Goal: Complete application form: Complete application form

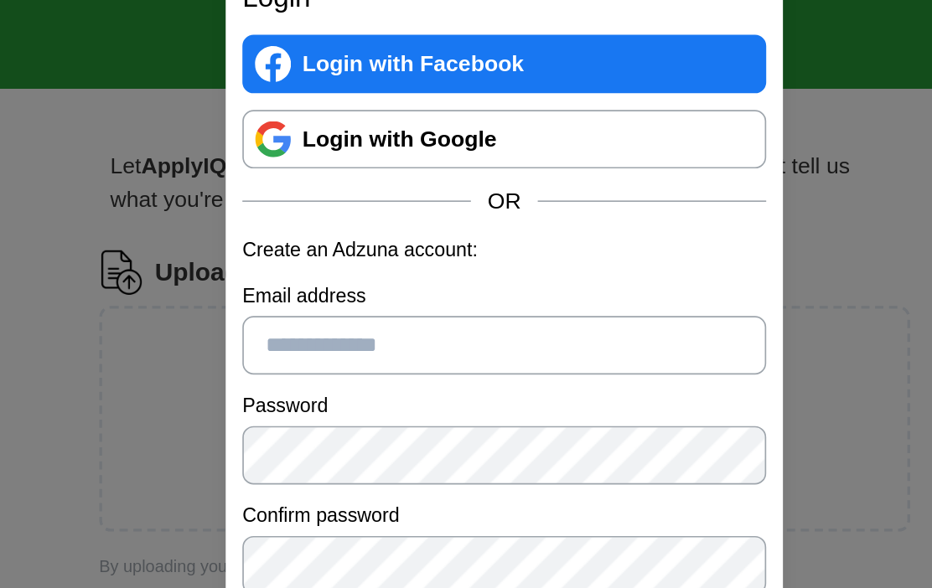
click at [308, 268] on input "Email address" at bounding box center [465, 285] width 315 height 35
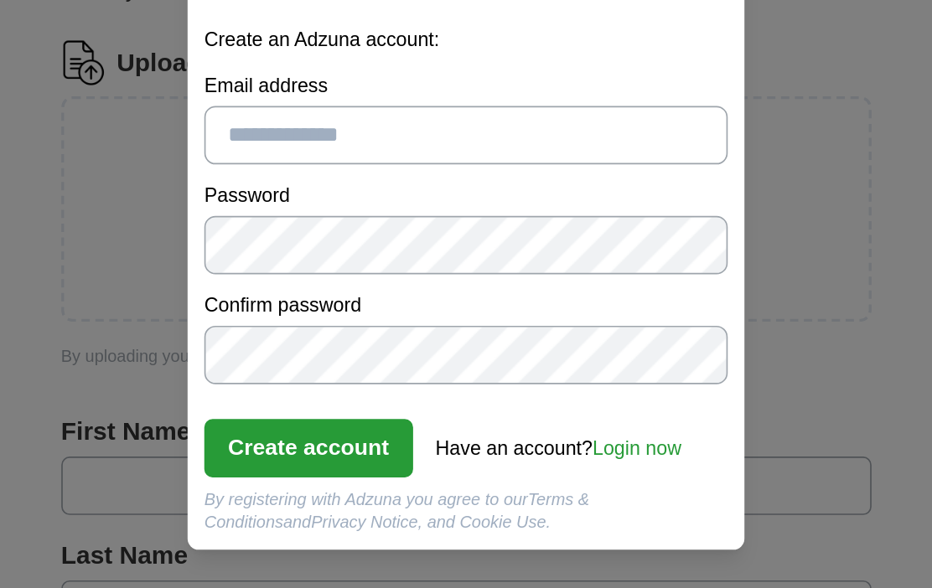
type input "**********"
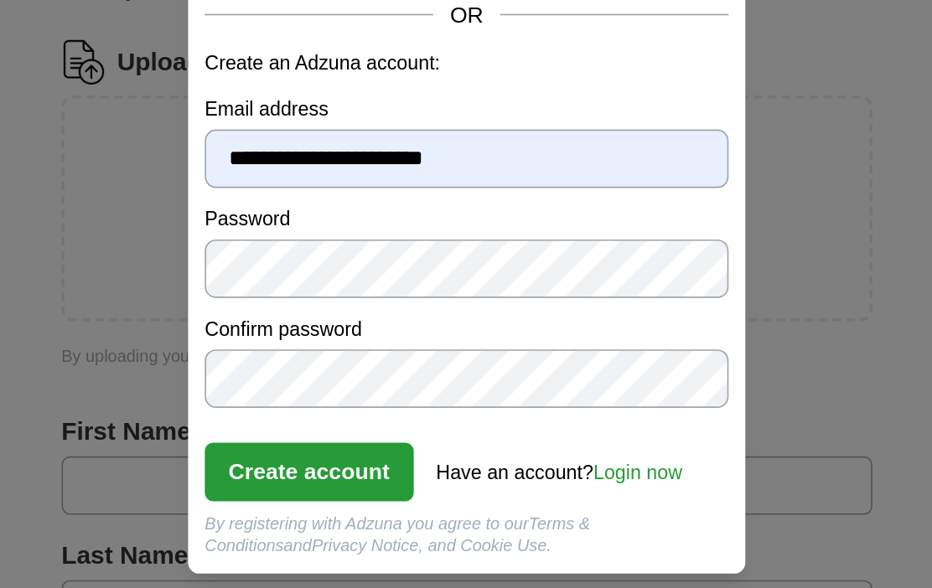
scroll to position [13, 0]
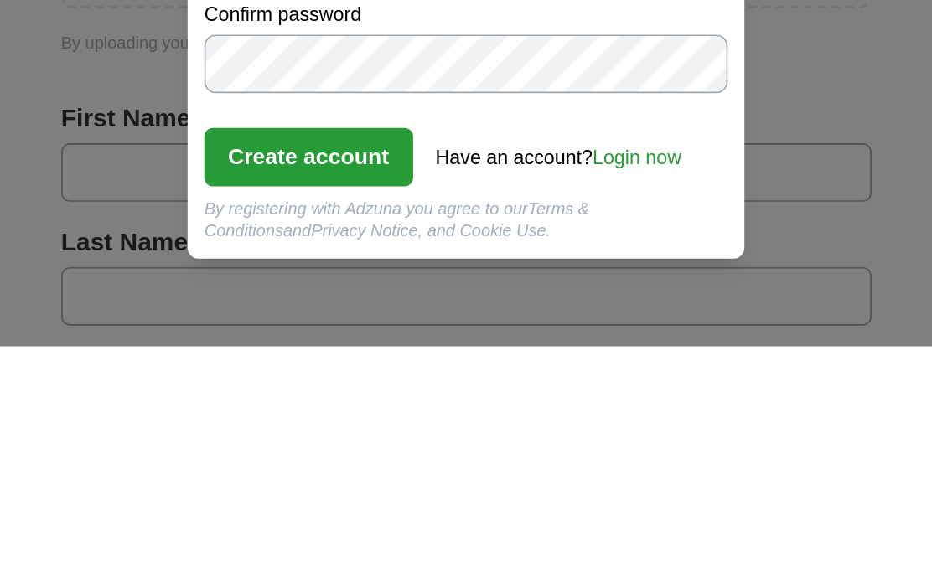
click at [308, 457] on button "Create account" at bounding box center [371, 474] width 126 height 35
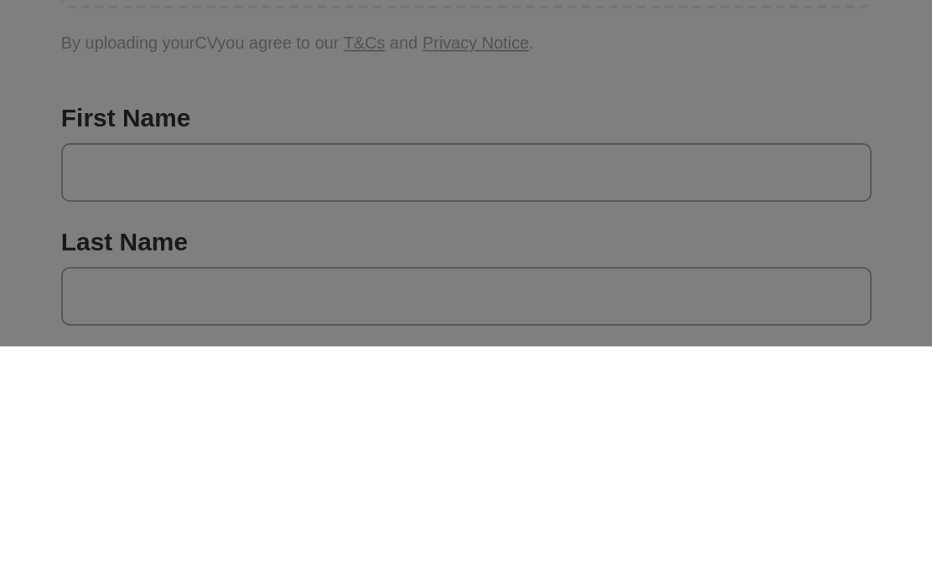
scroll to position [204, 0]
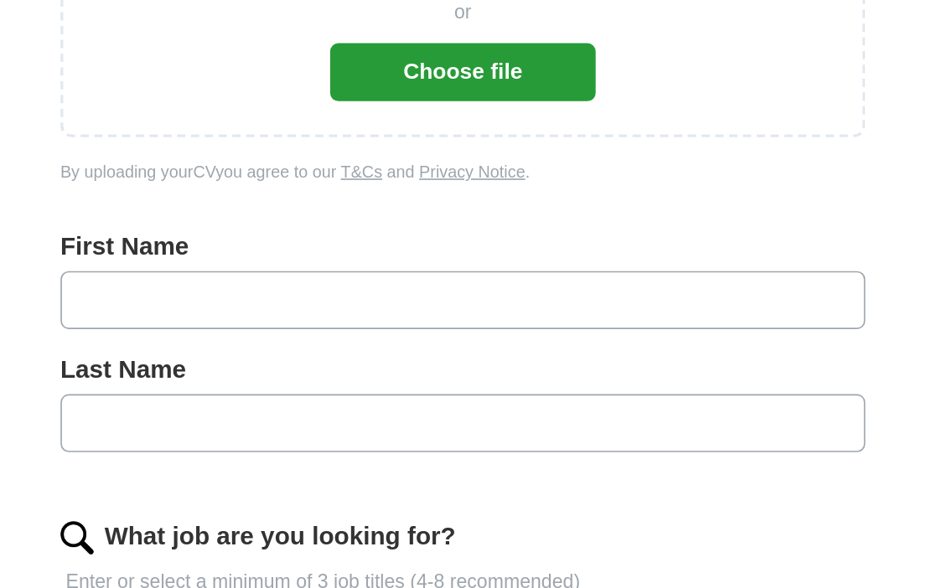
click at [277, 274] on input "text" at bounding box center [466, 291] width 488 height 35
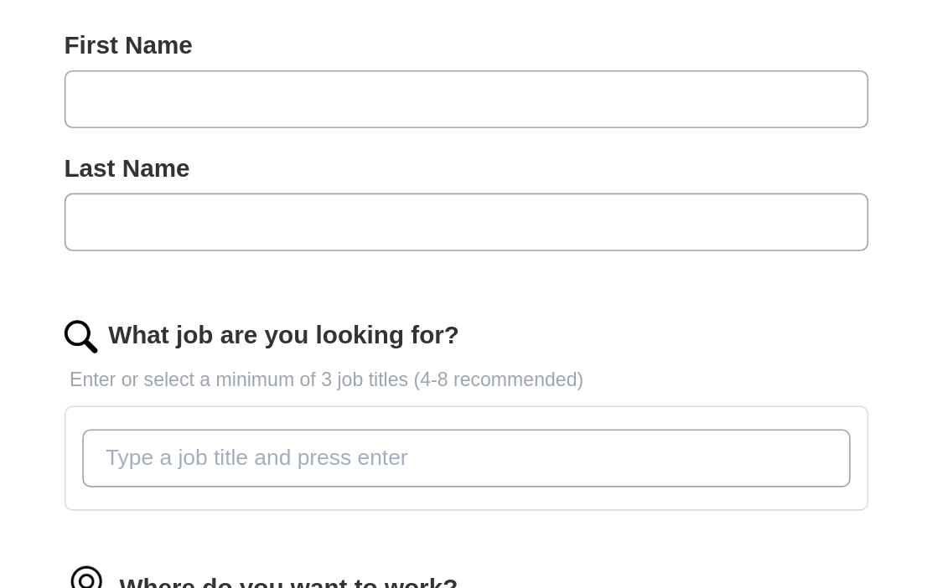
type input "*********"
type input "*******"
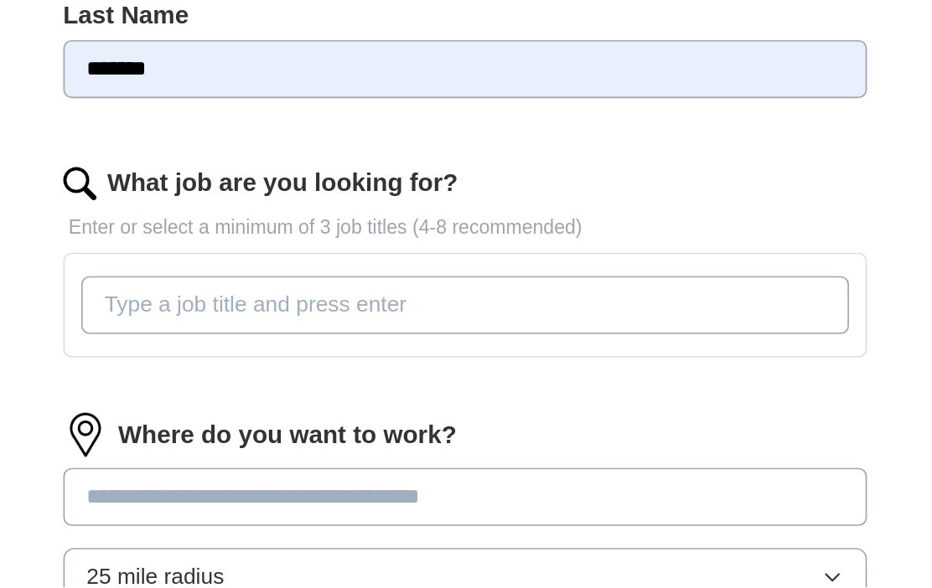
scroll to position [298, 0]
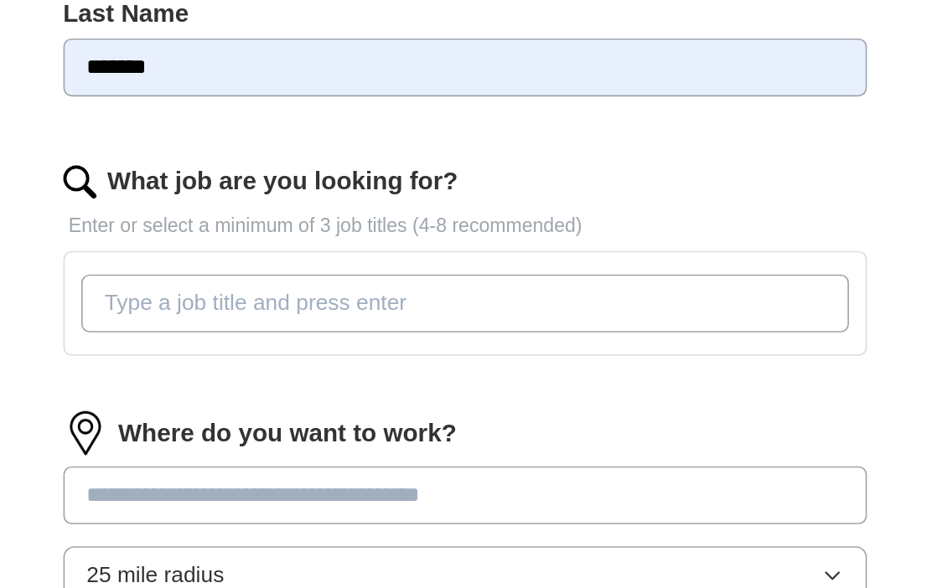
click at [251, 398] on input "What job are you looking for?" at bounding box center [466, 415] width 466 height 35
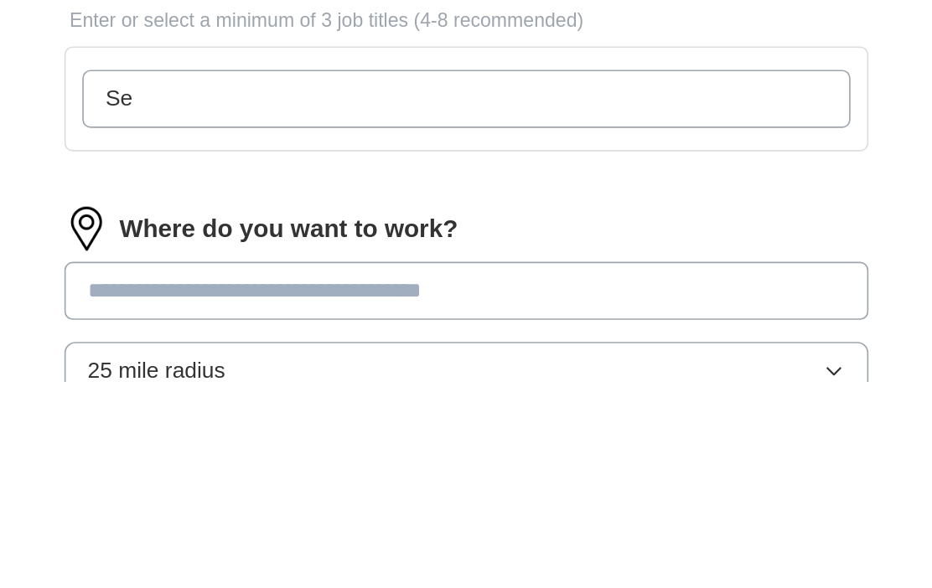
type input "S"
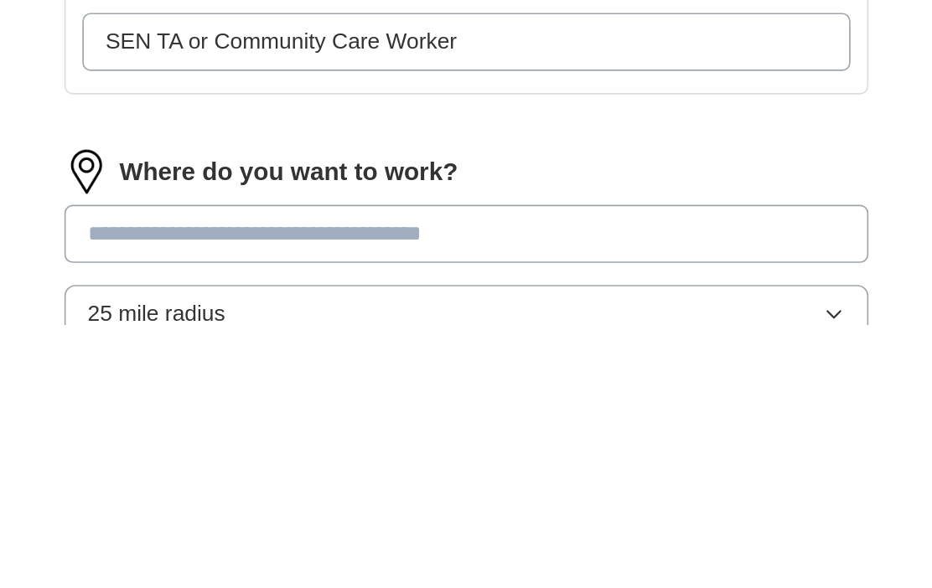
scroll to position [311, 0]
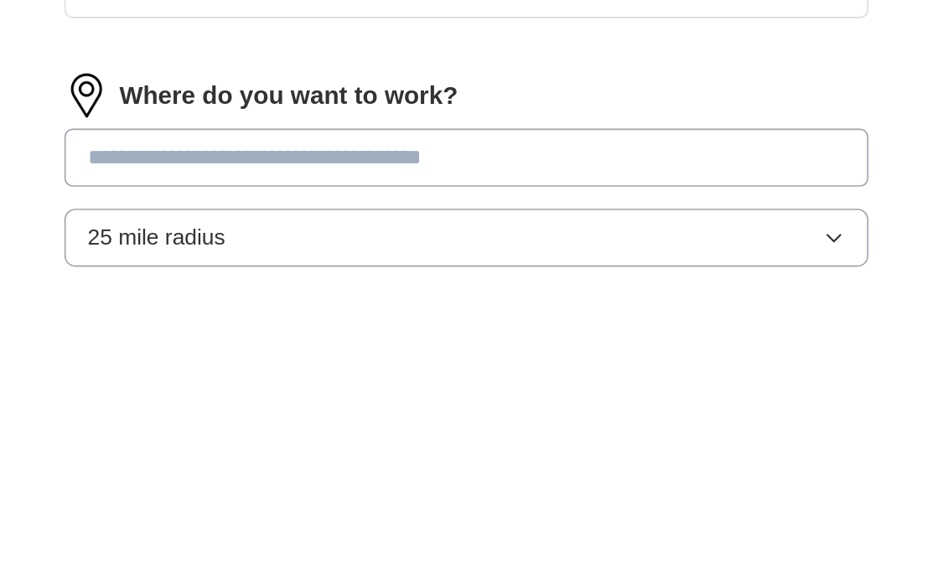
type input "SEN TA or Community Care Worker"
click at [348, 503] on input at bounding box center [466, 520] width 488 height 35
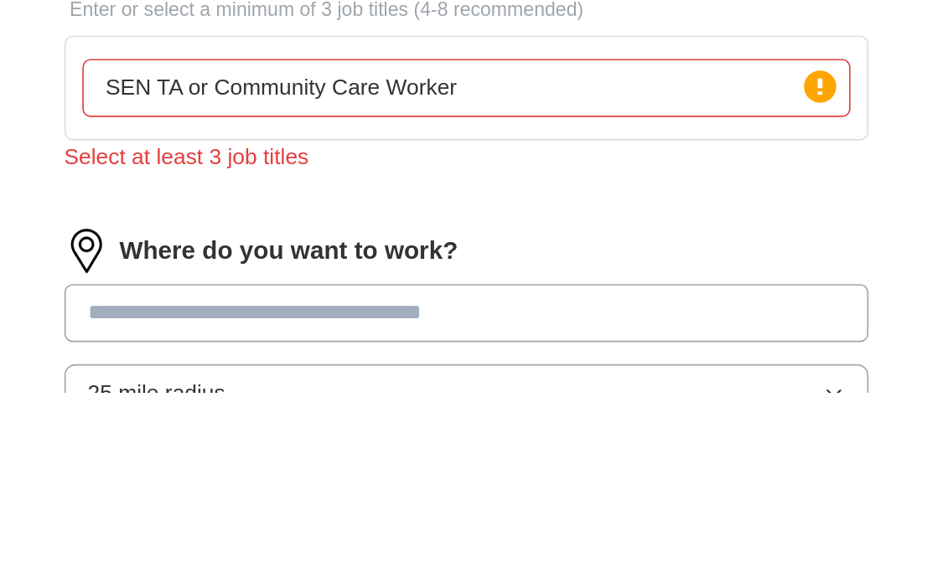
click at [233, 386] on input "SEN TA or Community Care Worker" at bounding box center [466, 403] width 466 height 35
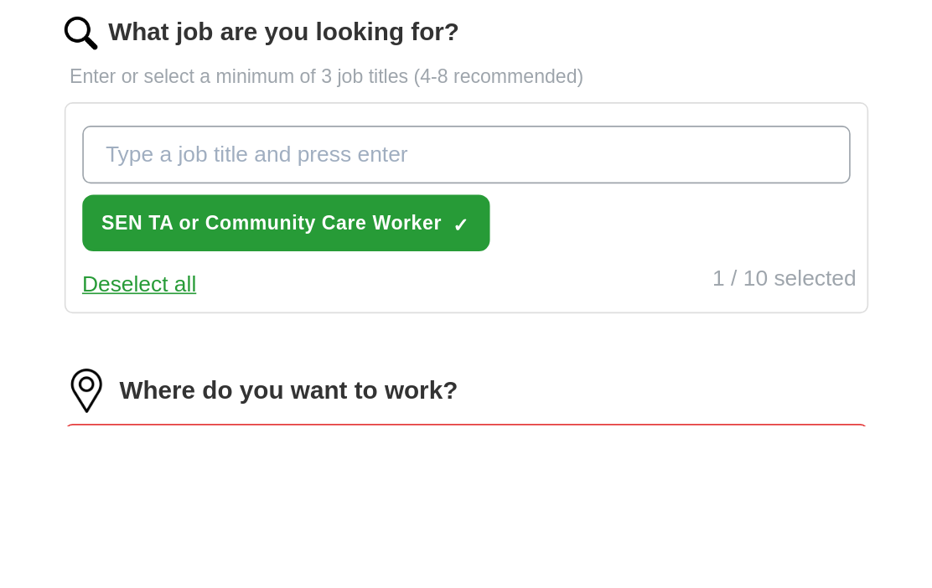
click at [233, 406] on input "What job are you looking for?" at bounding box center [466, 423] width 466 height 35
click at [269, 448] on button "SEN TA or Community Care Worker ✓ ×" at bounding box center [356, 465] width 247 height 34
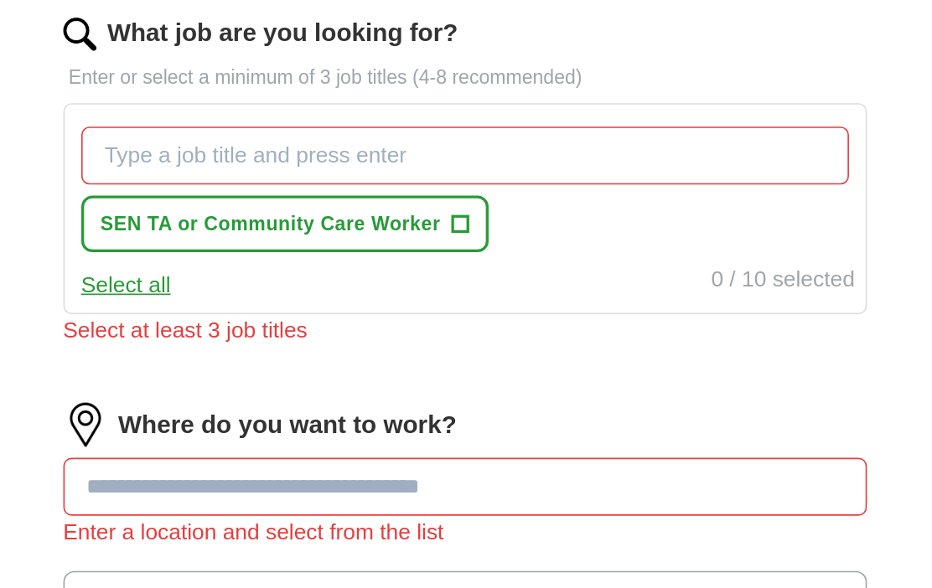
click at [268, 264] on input "What job are you looking for?" at bounding box center [466, 281] width 466 height 35
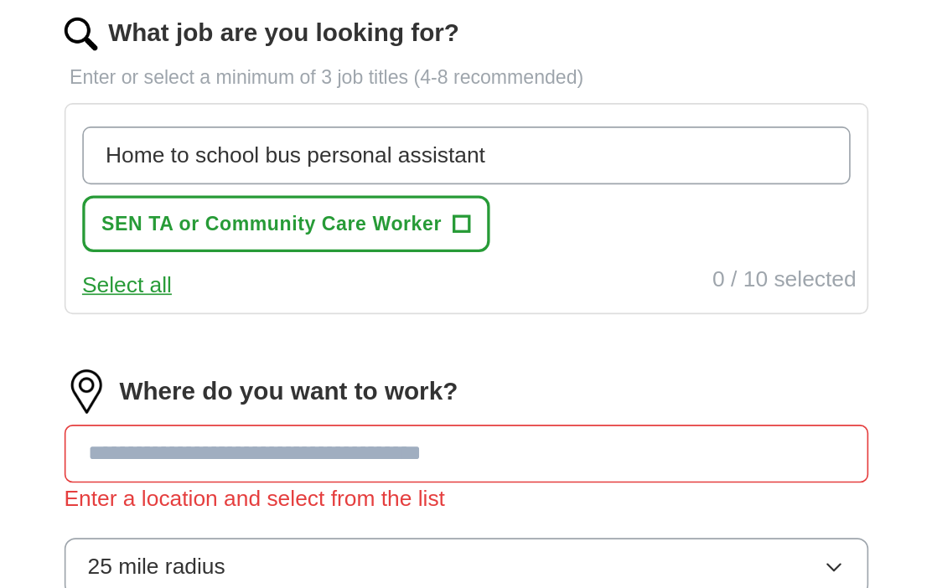
click at [356, 264] on input "Home to school bus personal assistant" at bounding box center [466, 281] width 466 height 35
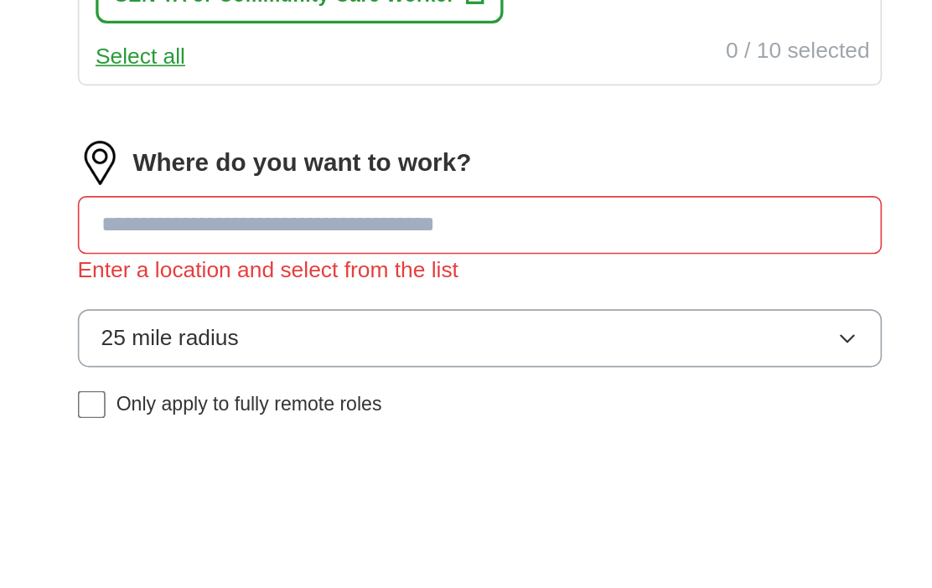
click at [233, 350] on button "Select all" at bounding box center [260, 360] width 54 height 20
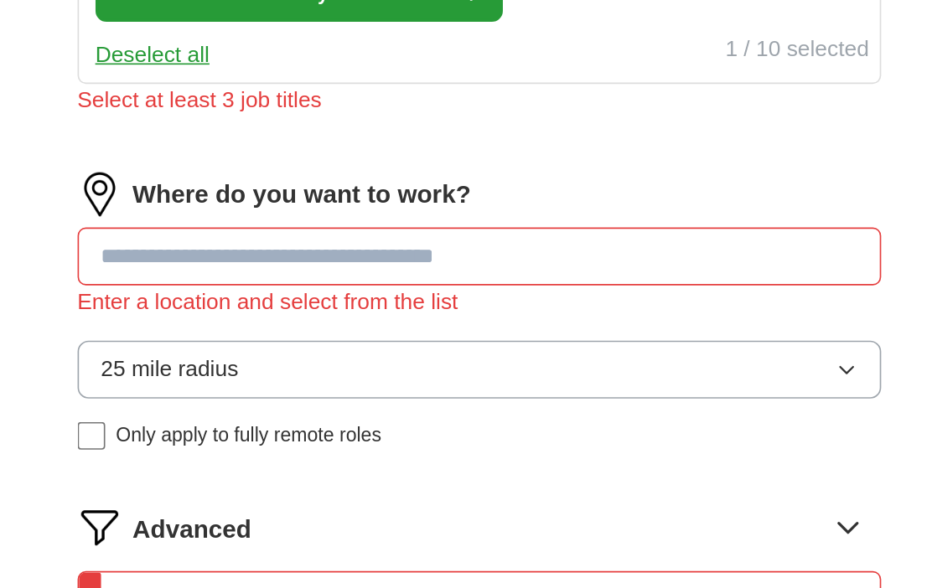
scroll to position [548, 0]
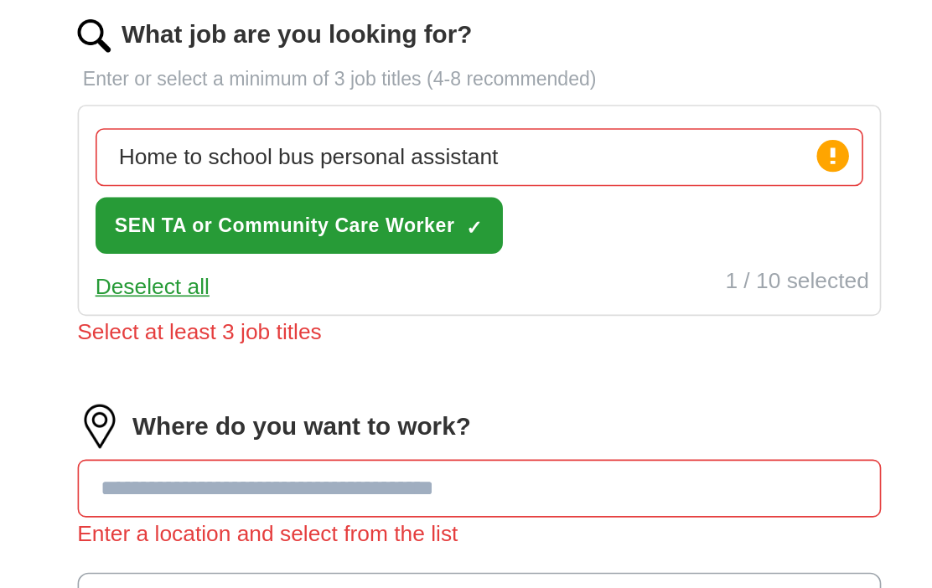
click at [457, 223] on span "✓" at bounding box center [462, 229] width 10 height 13
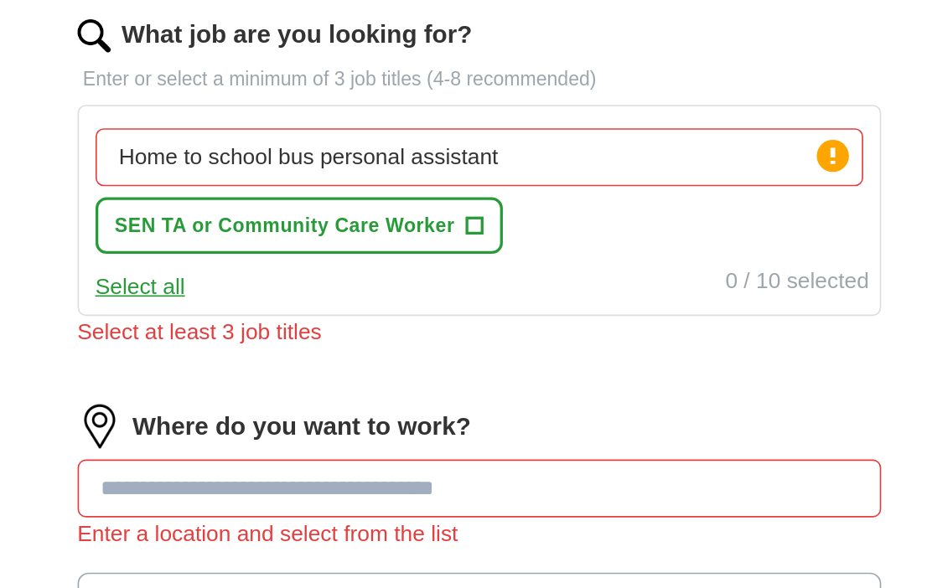
click at [345, 169] on input "Home to school bus personal assistant" at bounding box center [466, 186] width 466 height 35
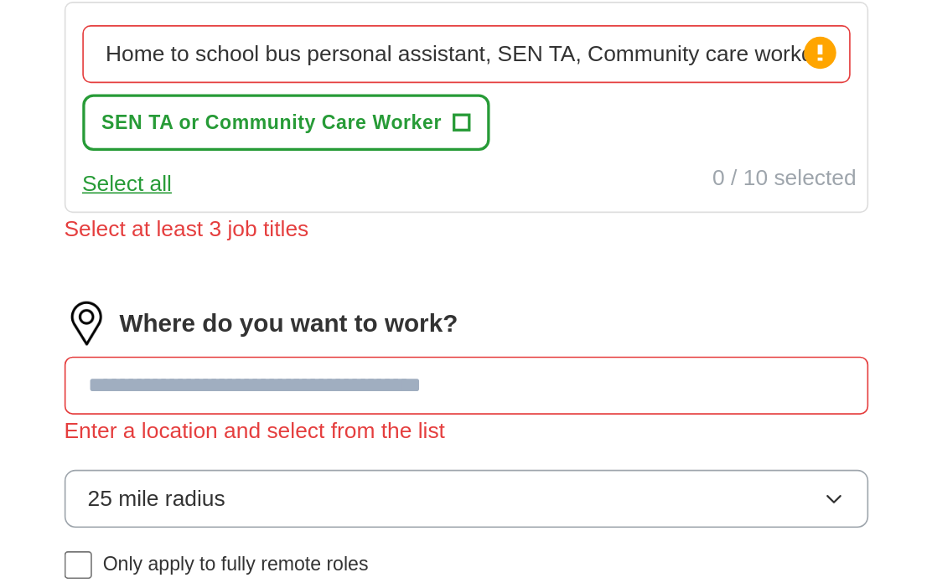
type input "Home to school bus personal assistant, SEN TA, Community care workder"
click at [233, 255] on button "Select all" at bounding box center [260, 265] width 54 height 20
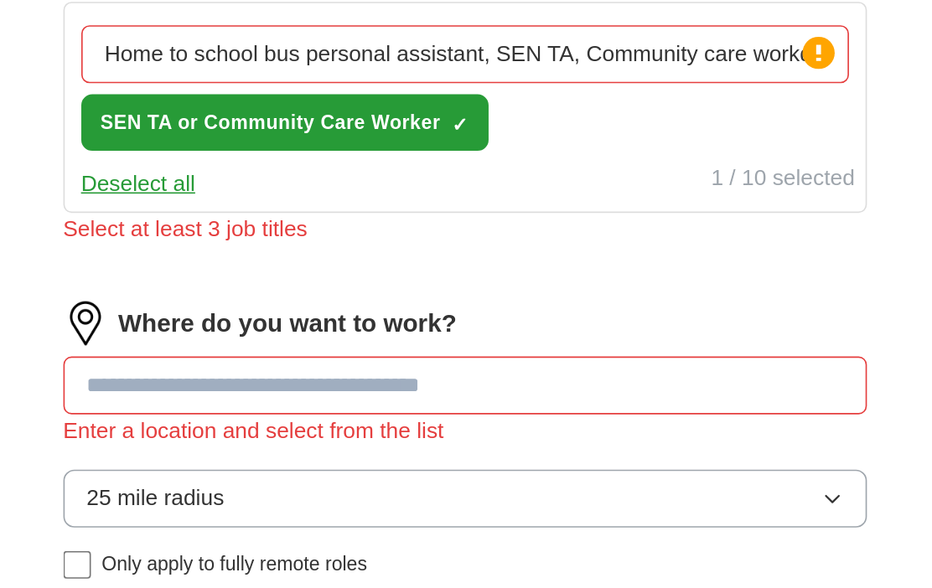
click at [289, 370] on input at bounding box center [466, 387] width 488 height 35
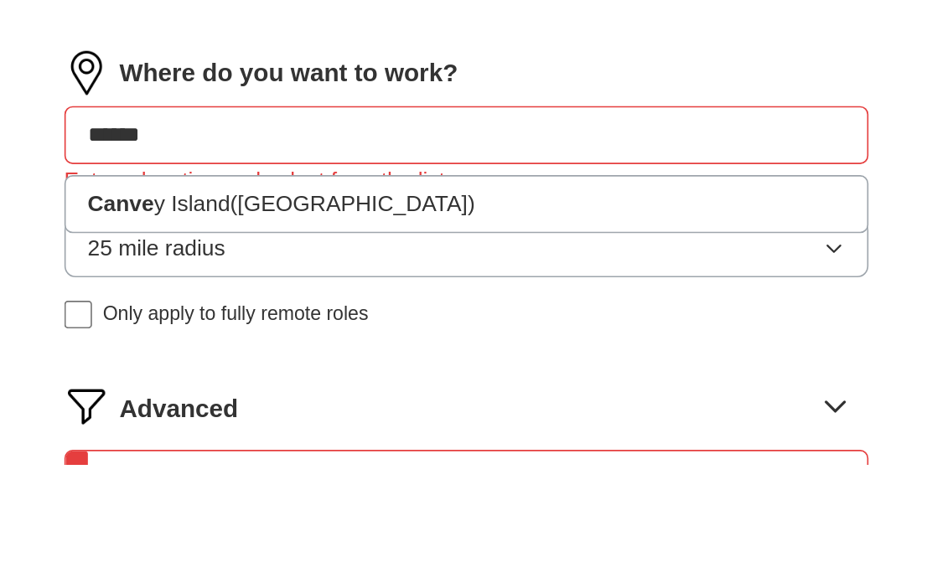
type input "******"
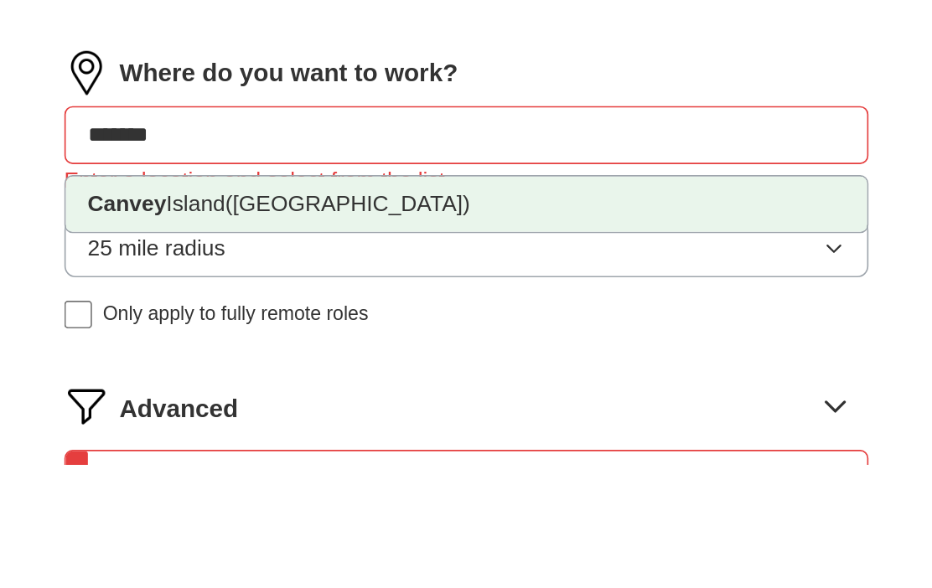
click at [319, 422] on span "(Essex)" at bounding box center [393, 429] width 148 height 14
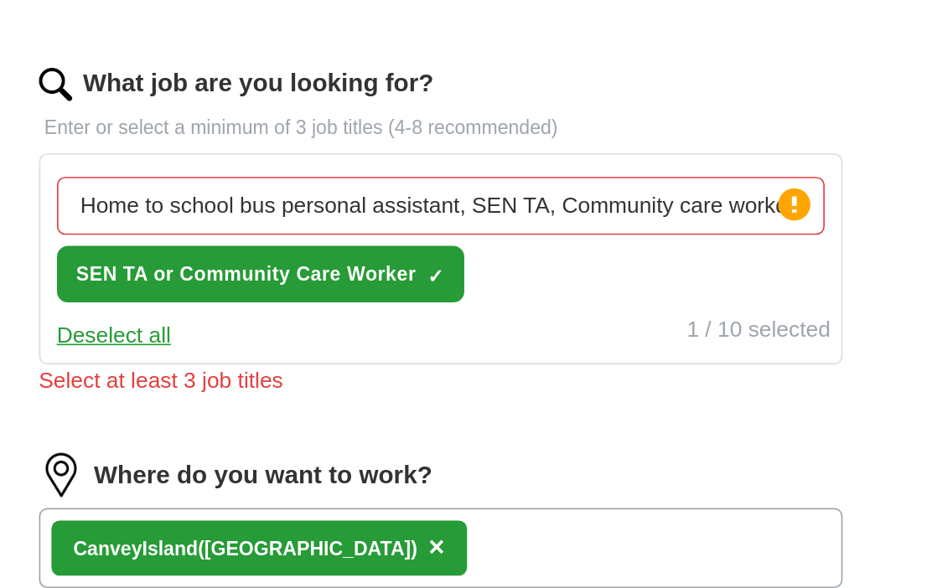
scroll to position [604, 0]
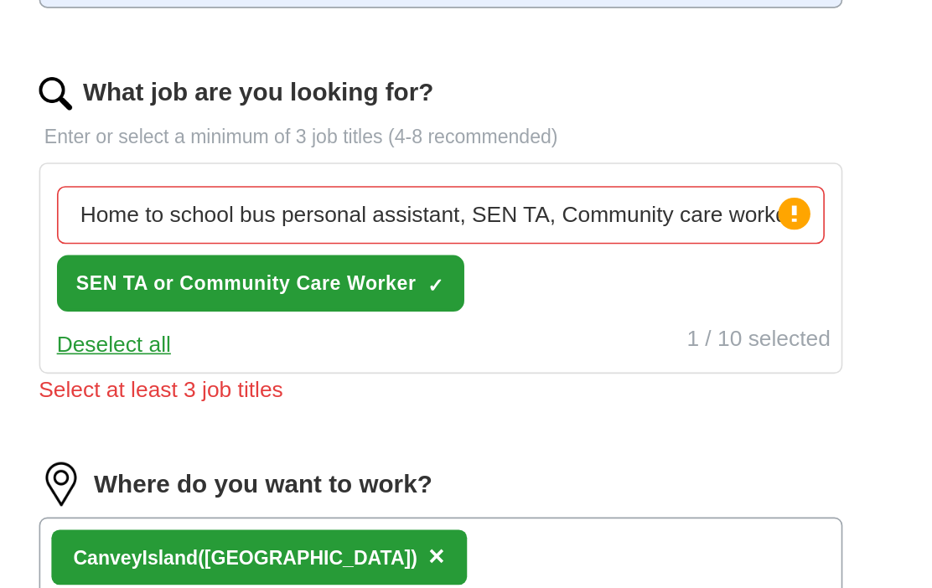
click at [332, 126] on input "Home to school bus personal assistant, SEN TA, Community care workder" at bounding box center [466, 130] width 466 height 35
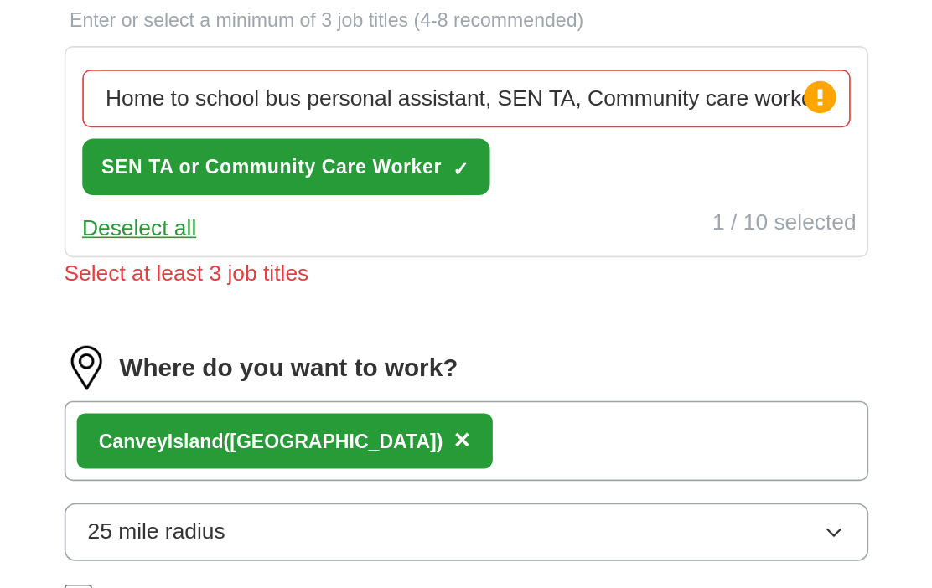
click at [482, 113] on input "Home to school bus personal assistant, SEN TA, Community care workder" at bounding box center [466, 130] width 466 height 35
click at [431, 113] on input "Home to school bus personal assistant, SEN TA, Community care workder" at bounding box center [466, 130] width 466 height 35
click at [233, 113] on input "Home to school bus personal assistant, SEN TA, Community care workder" at bounding box center [466, 130] width 466 height 35
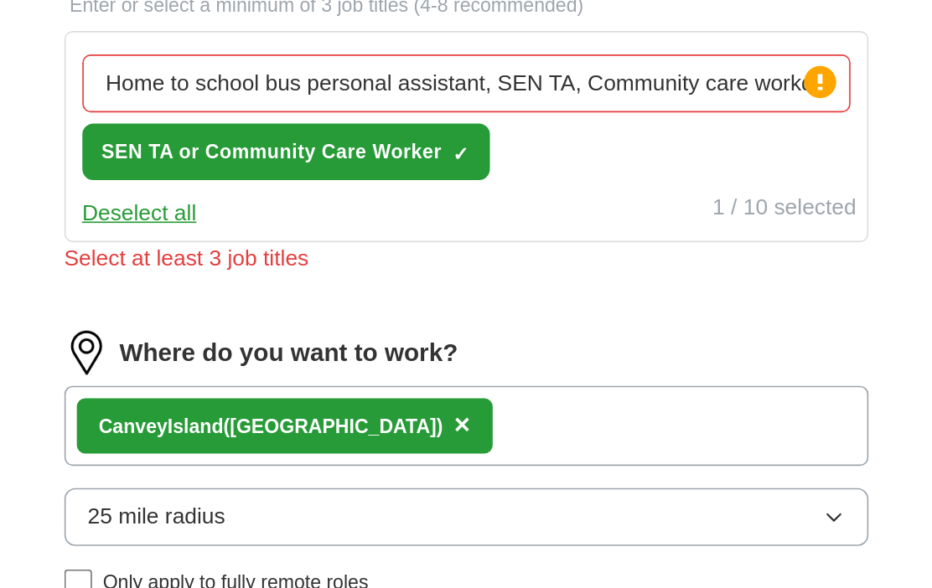
click at [388, 113] on input "Home to school bus personal assistant, SEN TA, Community care workder" at bounding box center [466, 130] width 466 height 35
click at [233, 199] on button "Deselect all" at bounding box center [268, 209] width 70 height 20
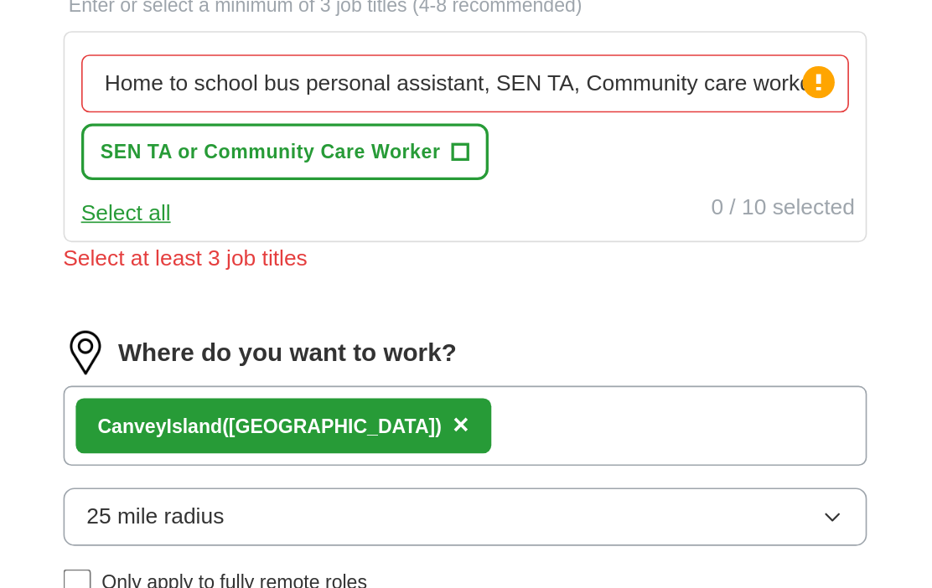
click at [460, 113] on input "Home to school bus personal assistant, SEN TA, Community care workder" at bounding box center [466, 130] width 466 height 35
click at [316, 113] on input "Home to school bus personal assistant, SEN TA, Community care workder" at bounding box center [466, 130] width 466 height 35
click at [285, 155] on button "SEN TA or Community Care Worker +" at bounding box center [356, 172] width 247 height 34
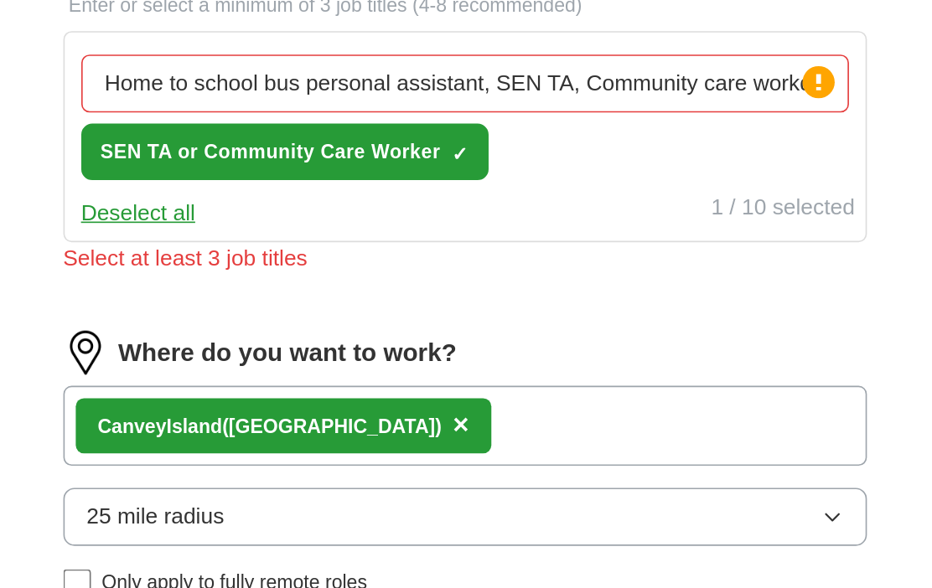
click at [472, 113] on input "Home to school bus personal assistant, SEN TA, Community care workder" at bounding box center [466, 130] width 466 height 35
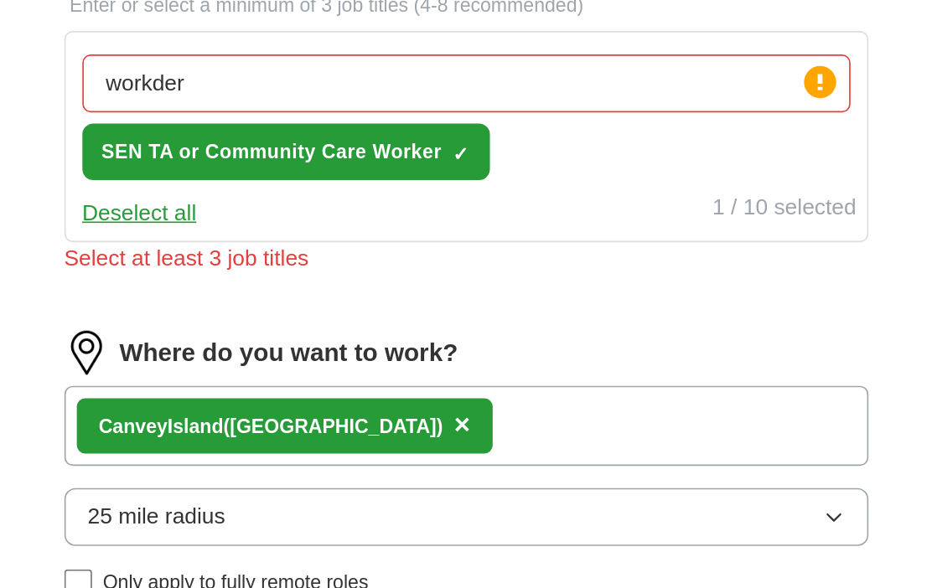
click at [233, 113] on input "workder" at bounding box center [466, 130] width 466 height 35
type input "w"
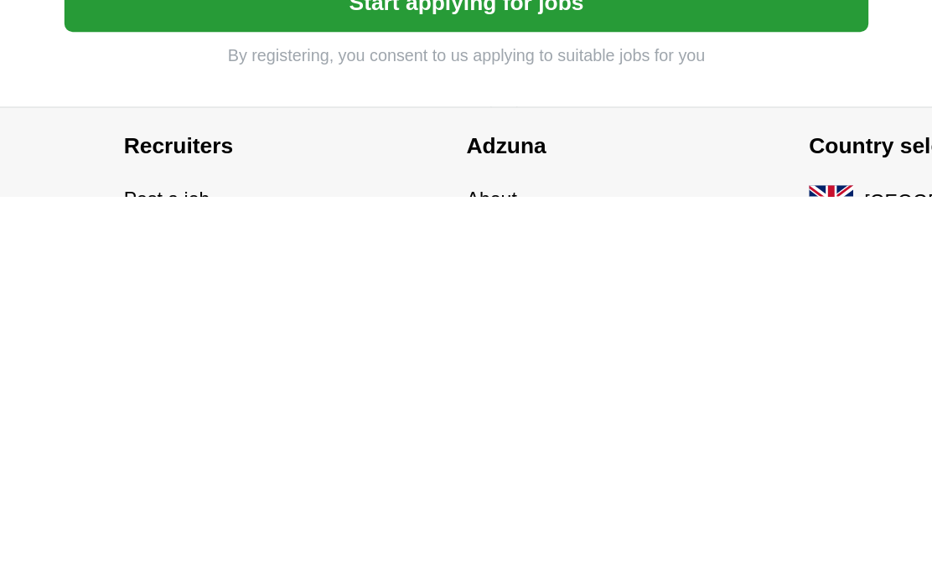
scroll to position [772, 0]
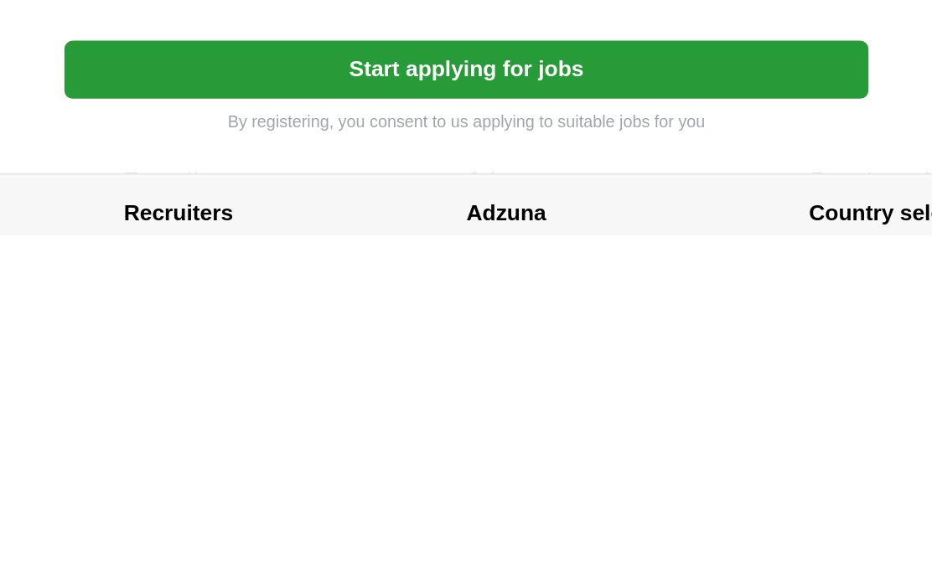
scroll to position [901, 0]
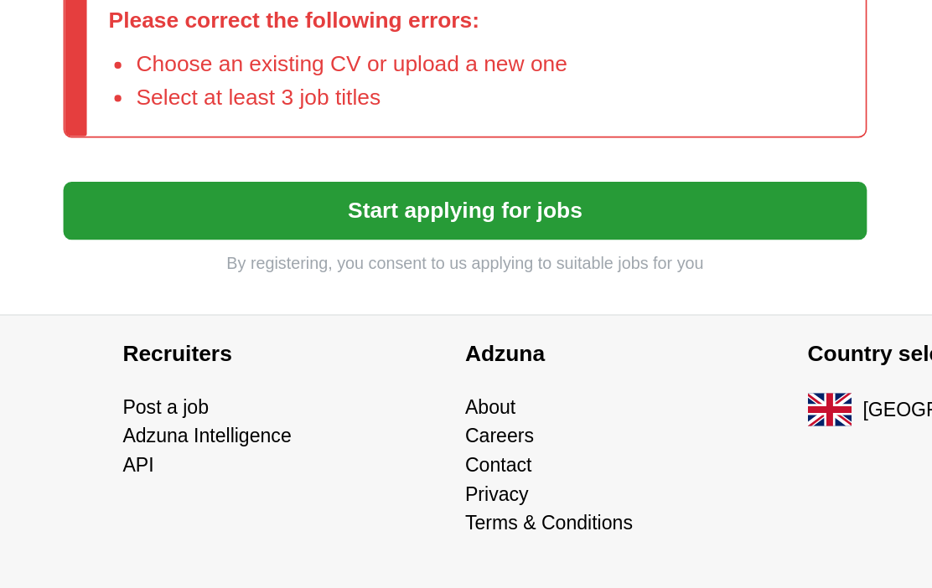
click at [415, 219] on div "Please correct the following errors: Choose an existing CV or upload a new one …" at bounding box center [466, 266] width 488 height 95
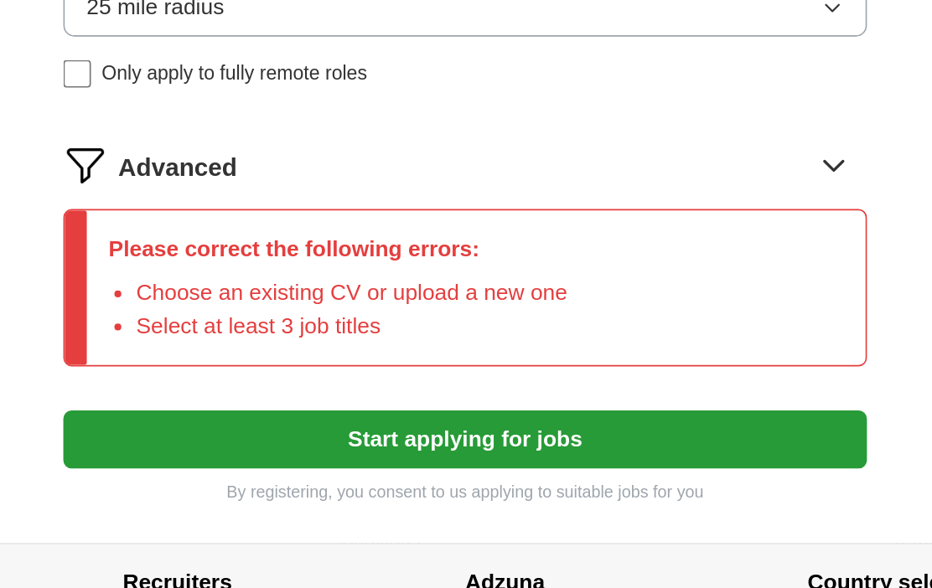
click at [282, 234] on p "Please correct the following errors:" at bounding box center [389, 244] width 278 height 20
click at [312, 261] on li "Choose an existing CV or upload a new one" at bounding box center [396, 271] width 261 height 20
click at [676, 179] on icon at bounding box center [689, 192] width 27 height 27
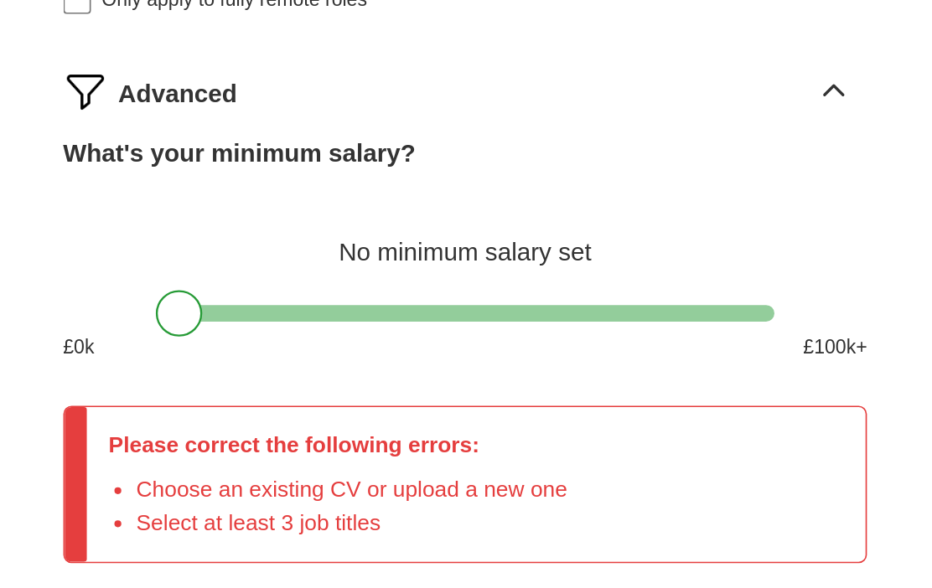
click at [374, 323] on div at bounding box center [465, 328] width 375 height 10
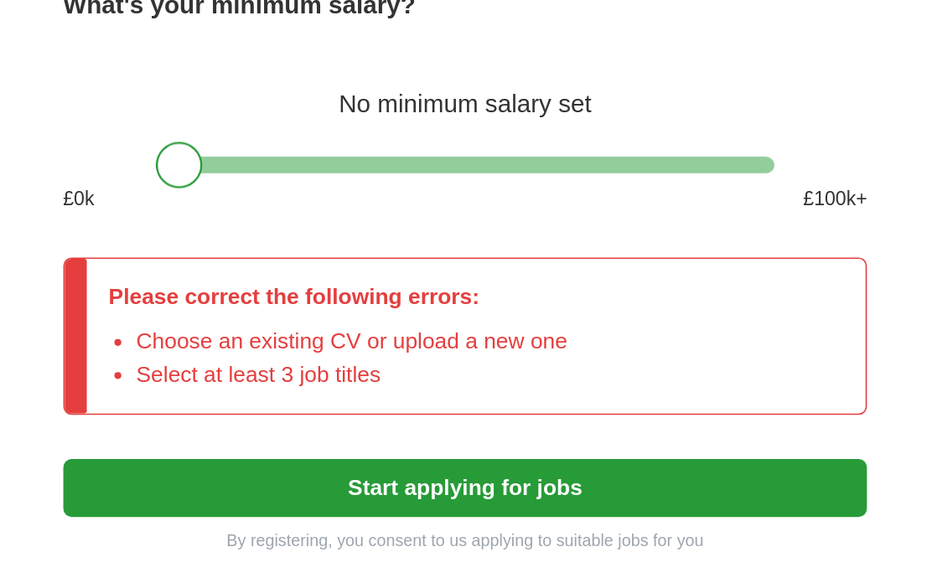
scroll to position [943, 0]
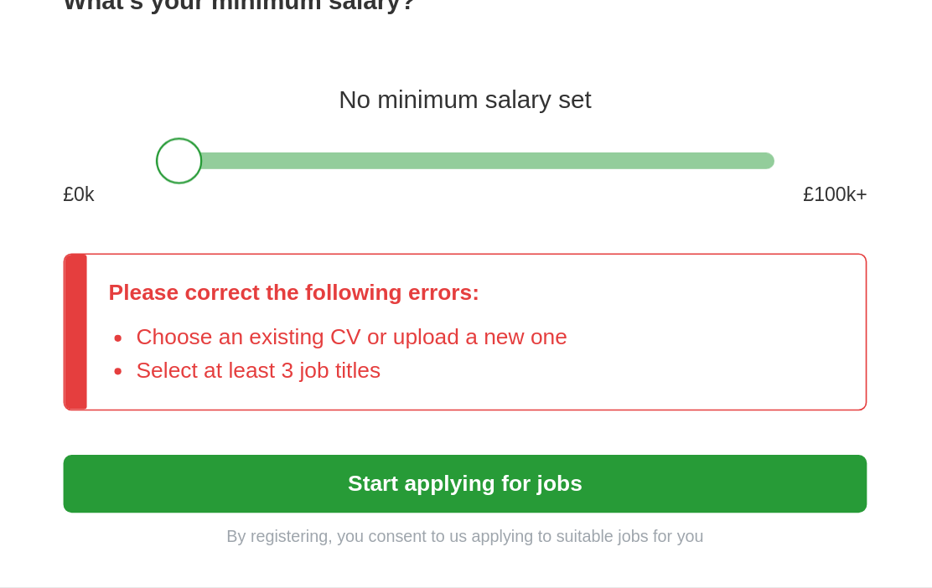
click at [369, 341] on div "Please correct the following errors: Choose an existing CV or upload a new one …" at bounding box center [466, 388] width 488 height 95
click at [379, 341] on div "Please correct the following errors: Choose an existing CV or upload a new one …" at bounding box center [466, 388] width 488 height 95
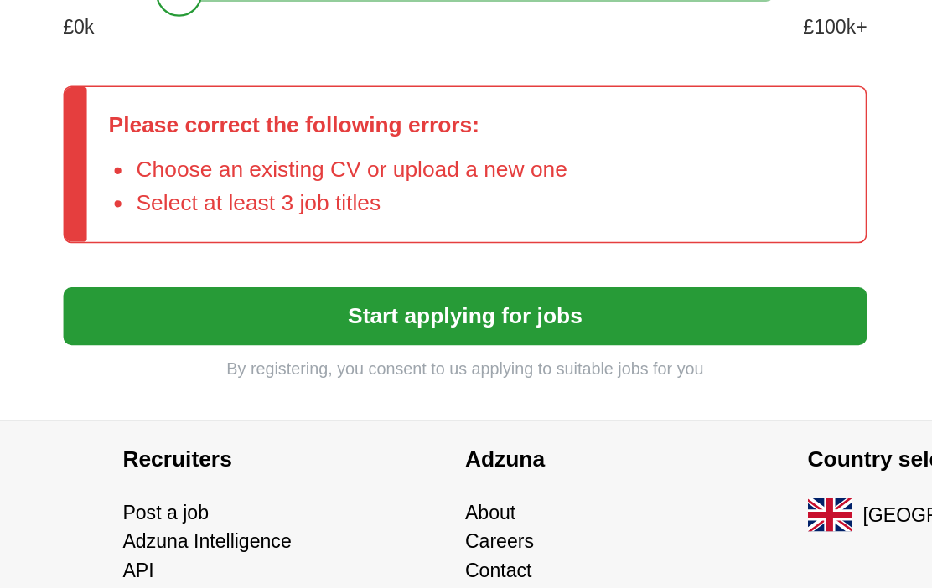
scroll to position [1045, 0]
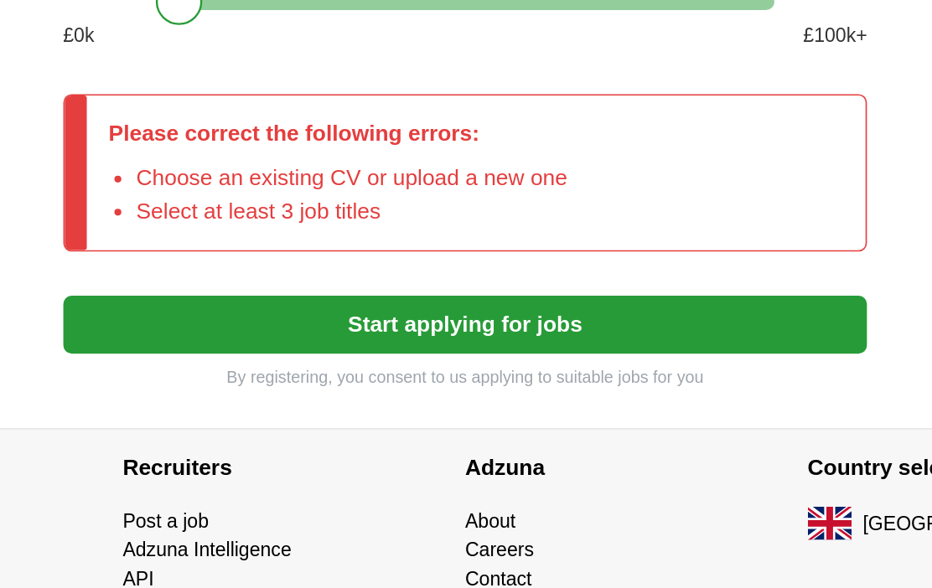
click at [350, 362] on button "Start applying for jobs" at bounding box center [466, 379] width 488 height 35
click at [482, 240] on div "Please correct the following errors: Choose an existing CV or upload a new one …" at bounding box center [466, 287] width 488 height 95
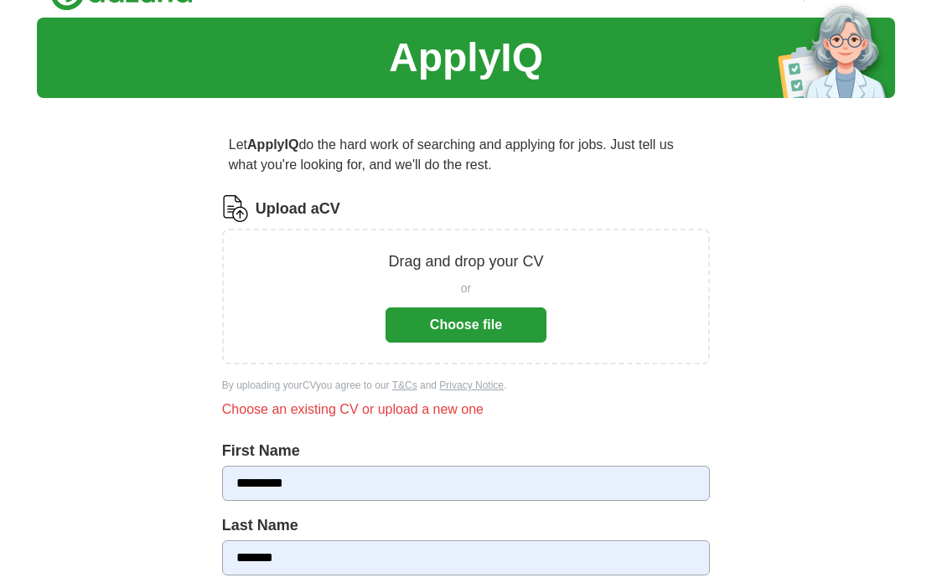
scroll to position [0, 0]
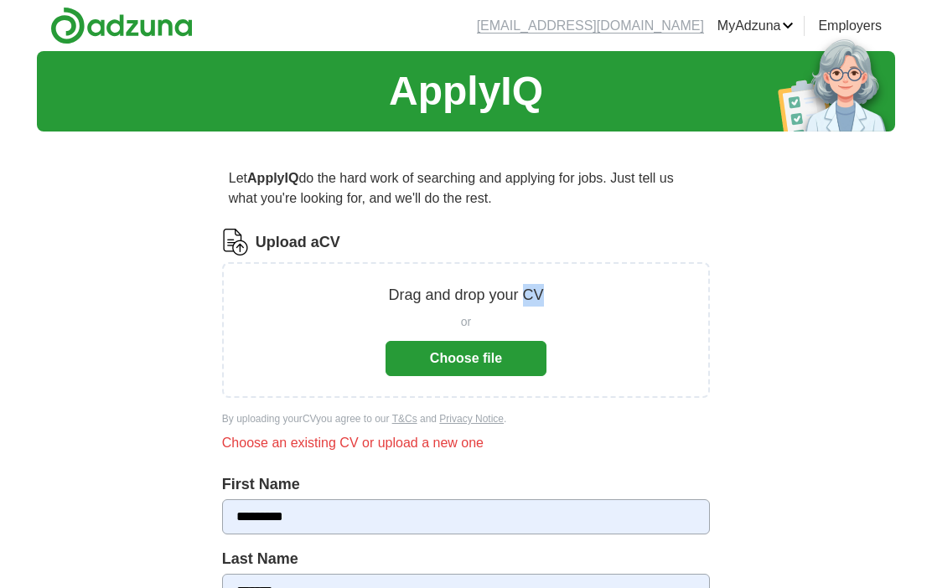
click at [609, 334] on div "Drag and drop your CV or Choose file" at bounding box center [466, 330] width 444 height 92
click at [340, 235] on label "Upload a CV" at bounding box center [297, 242] width 85 height 23
click at [0, 0] on input "Upload a CV" at bounding box center [0, 0] width 0 height 0
click at [350, 295] on div "Drag and drop your CV or Choose file" at bounding box center [466, 330] width 444 height 92
click at [343, 359] on div "Drag and drop your CV or Choose file" at bounding box center [466, 330] width 444 height 92
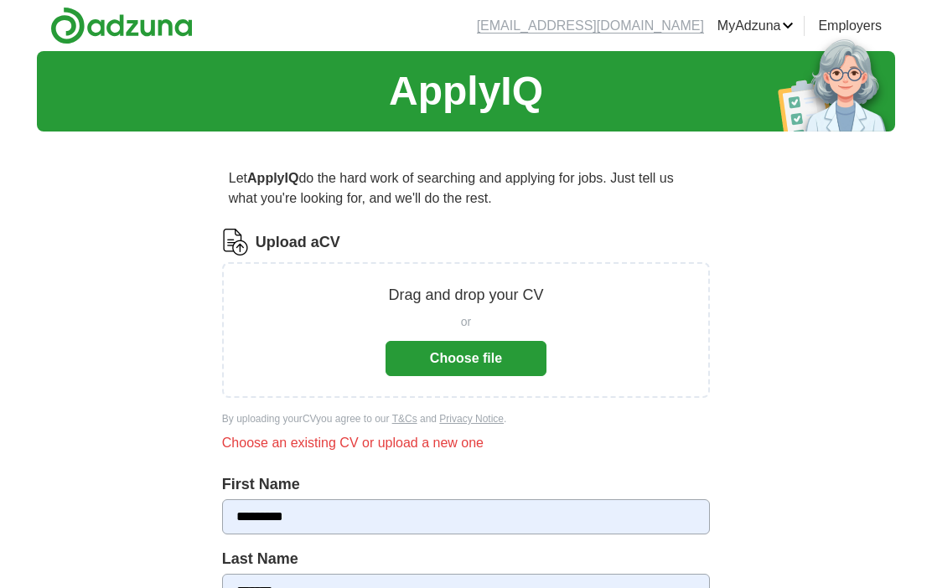
click at [584, 291] on div "Drag and drop your CV or Choose file" at bounding box center [466, 330] width 444 height 92
click at [506, 361] on button "Choose file" at bounding box center [465, 358] width 161 height 35
click at [522, 354] on button "Choose file" at bounding box center [465, 358] width 161 height 35
click at [317, 231] on label "Upload a CV" at bounding box center [297, 242] width 85 height 23
click at [0, 0] on input "Upload a CV" at bounding box center [0, 0] width 0 height 0
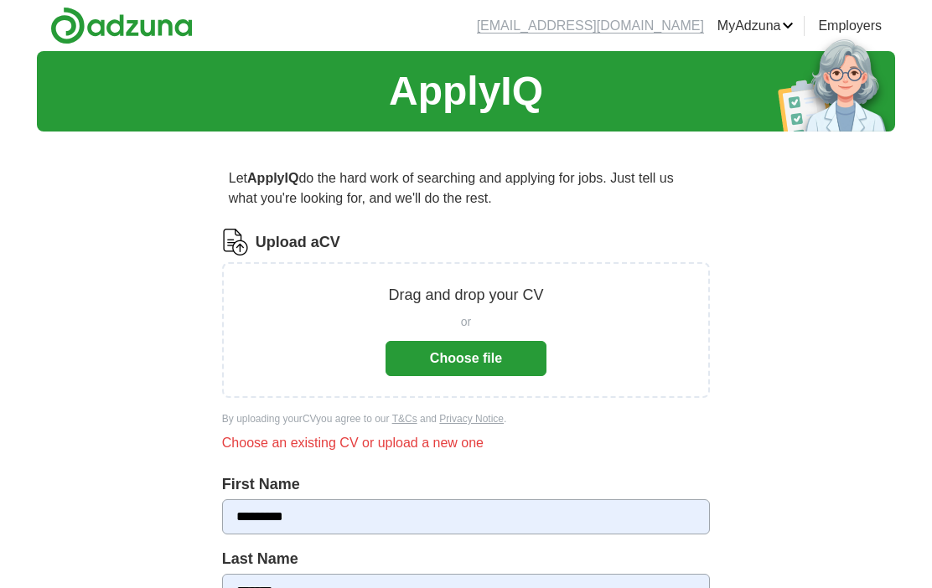
click at [457, 442] on div "Choose an existing CV or upload a new one" at bounding box center [466, 443] width 488 height 20
click at [356, 446] on div "Choose an existing CV or upload a new one" at bounding box center [466, 443] width 488 height 20
click at [340, 235] on label "Upload a CV" at bounding box center [297, 242] width 85 height 23
click at [0, 0] on input "Upload a CV" at bounding box center [0, 0] width 0 height 0
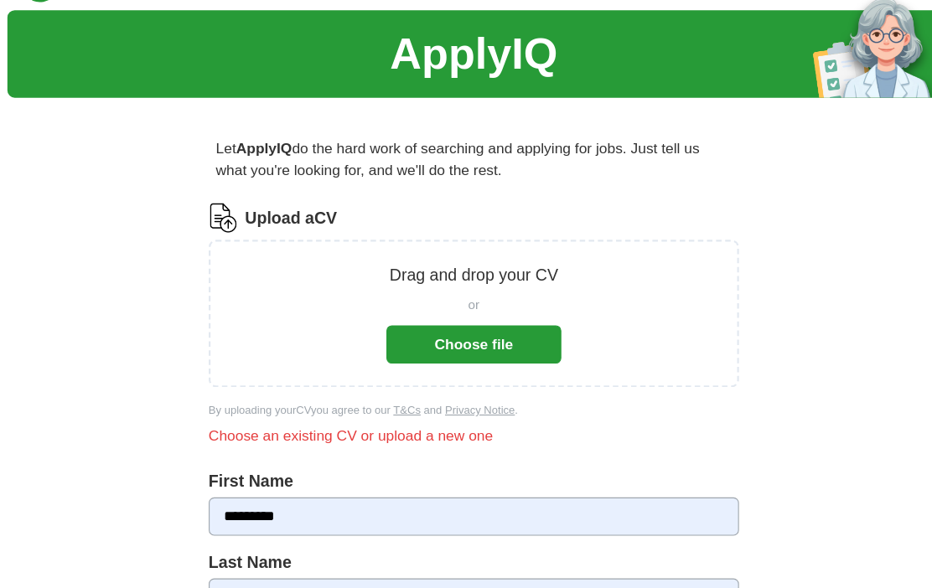
scroll to position [44, 0]
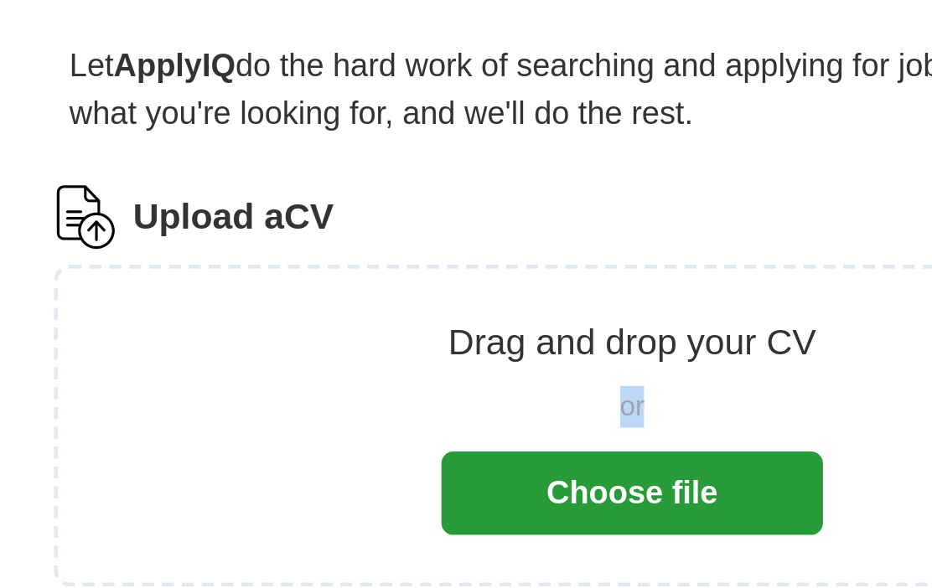
click at [310, 219] on div "Drag and drop your CV or Choose file" at bounding box center [466, 287] width 488 height 136
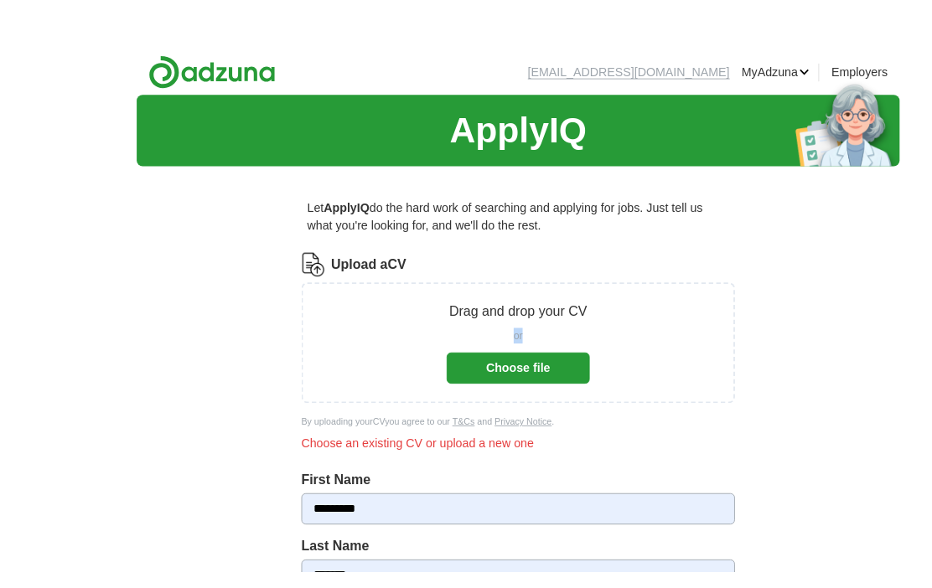
scroll to position [8, 0]
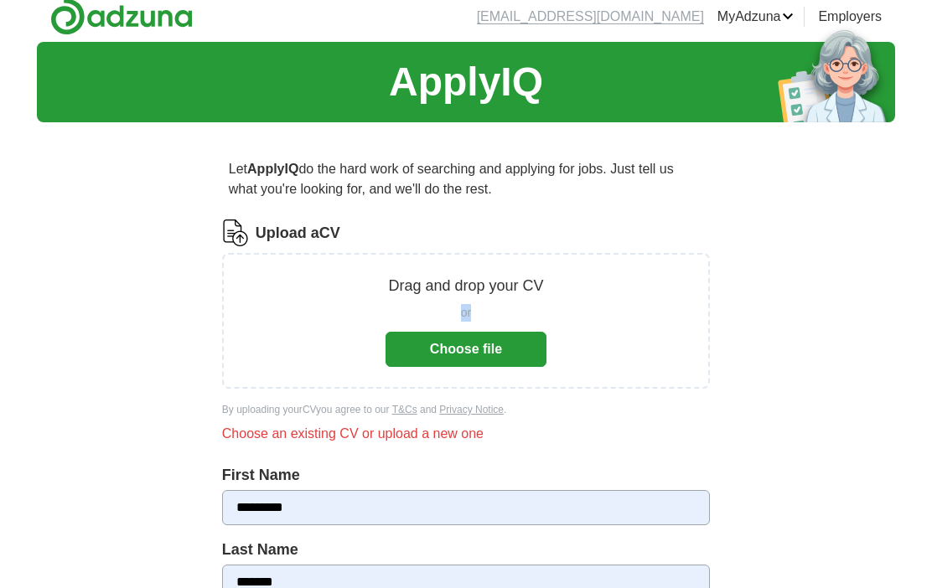
click at [269, 350] on div "Drag and drop your CV or Choose file" at bounding box center [466, 322] width 444 height 92
click at [322, 233] on label "Upload a CV" at bounding box center [297, 234] width 85 height 23
click at [0, 0] on input "Upload a CV" at bounding box center [0, 0] width 0 height 0
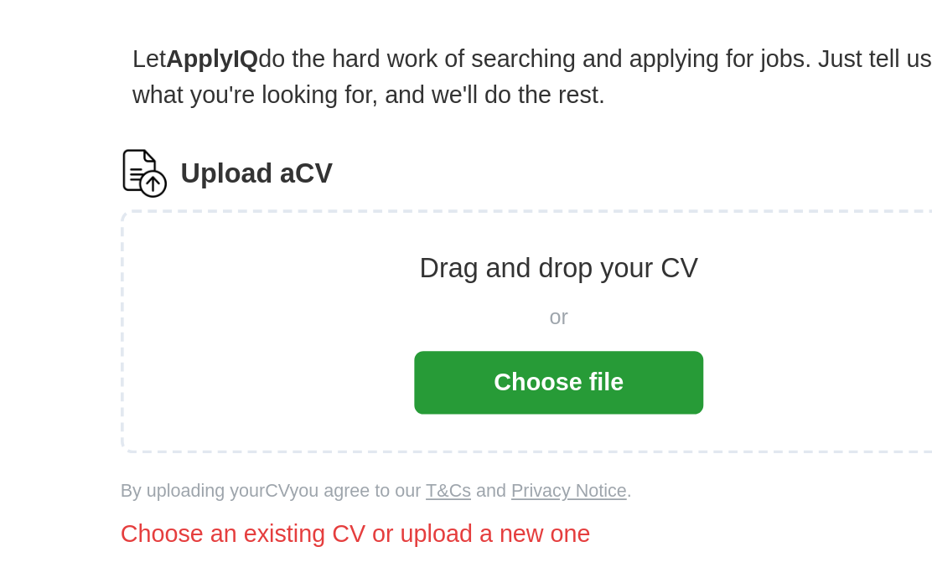
scroll to position [0, 0]
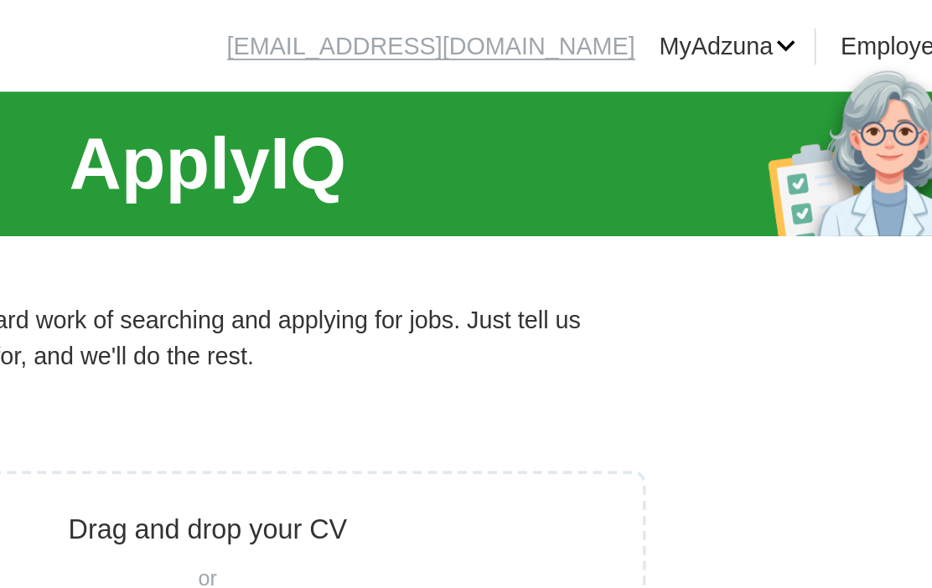
click at [0, 0] on link "CVs" at bounding box center [0, 0] width 0 height 0
